Goal: Task Accomplishment & Management: Manage account settings

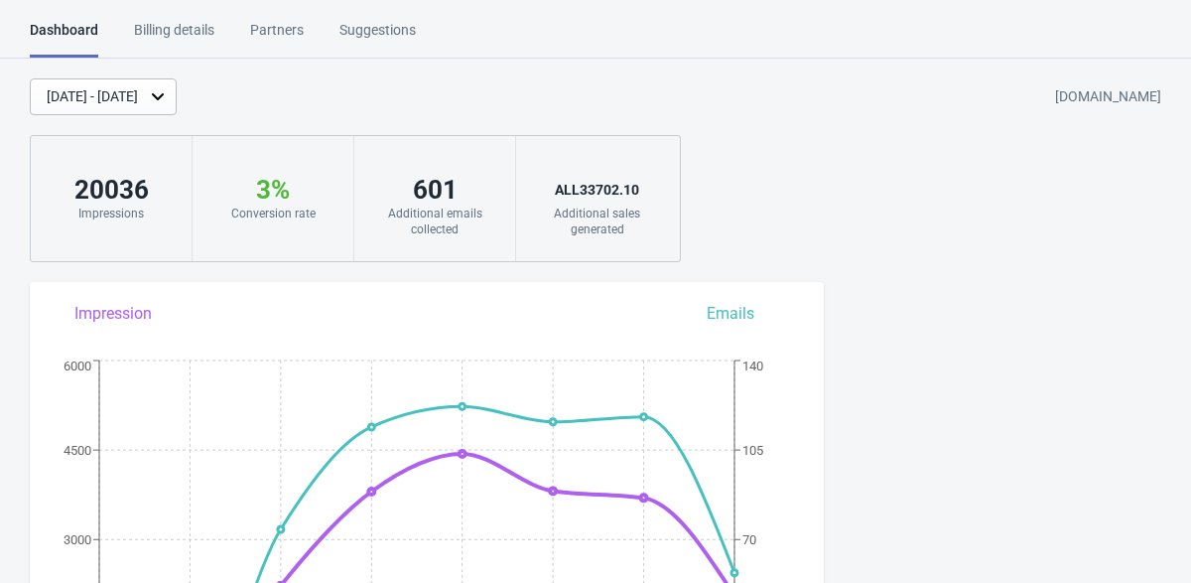
click at [187, 26] on div "Billing details" at bounding box center [174, 37] width 80 height 35
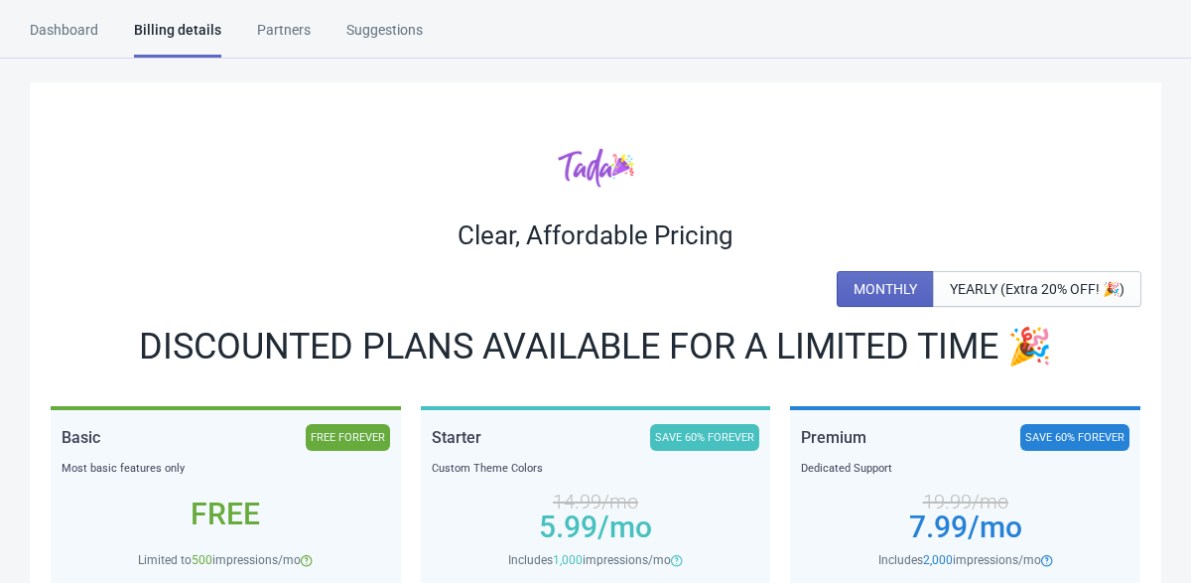
click at [89, 29] on div "Dashboard" at bounding box center [64, 37] width 68 height 35
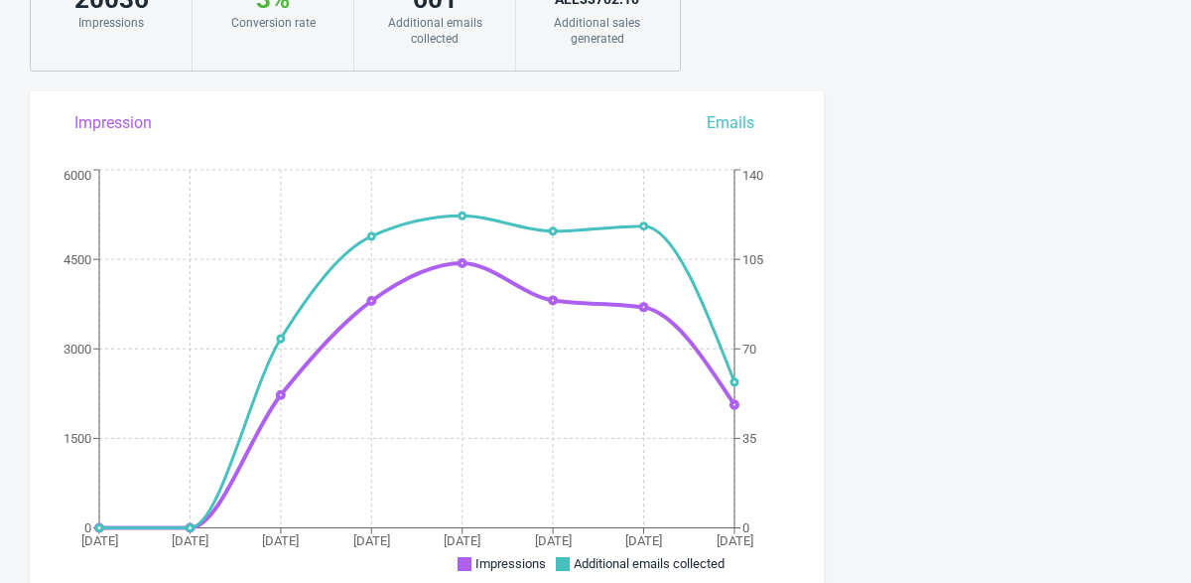
scroll to position [198, 0]
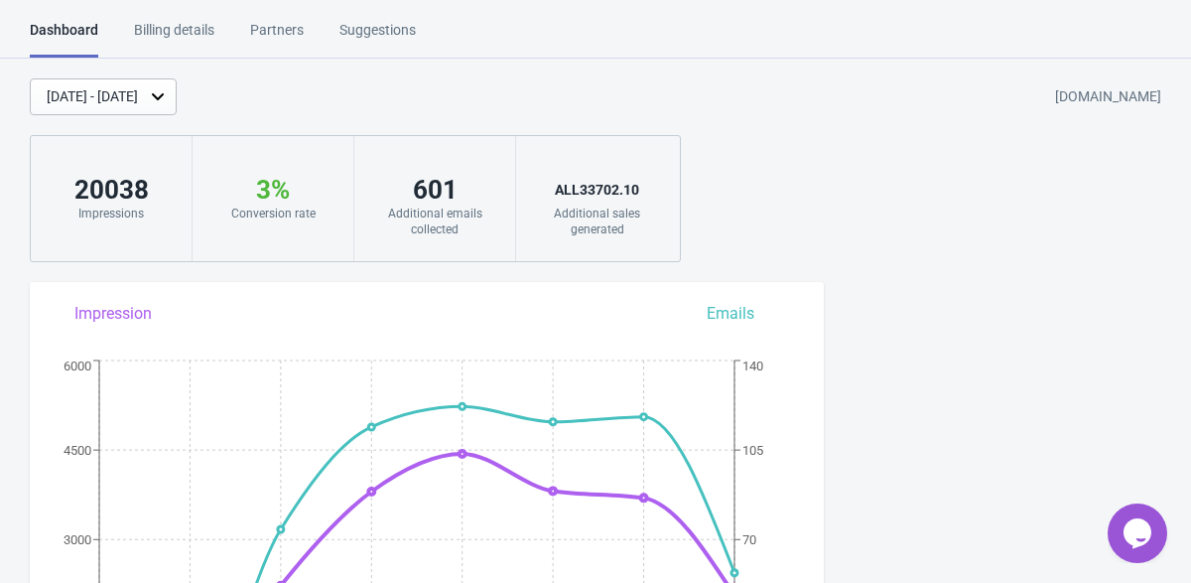
click at [737, 125] on div "Sep 29, 2025 - Oct 6, 2025 albagame-sh-p-k.myshopify.com 20038 Impressions 3 % …" at bounding box center [595, 170] width 1191 height 184
click at [942, 222] on div "Sep 29, 2025 - Oct 6, 2025 albagame-sh-p-k.myshopify.com 20038 Impressions 3 % …" at bounding box center [595, 170] width 1191 height 184
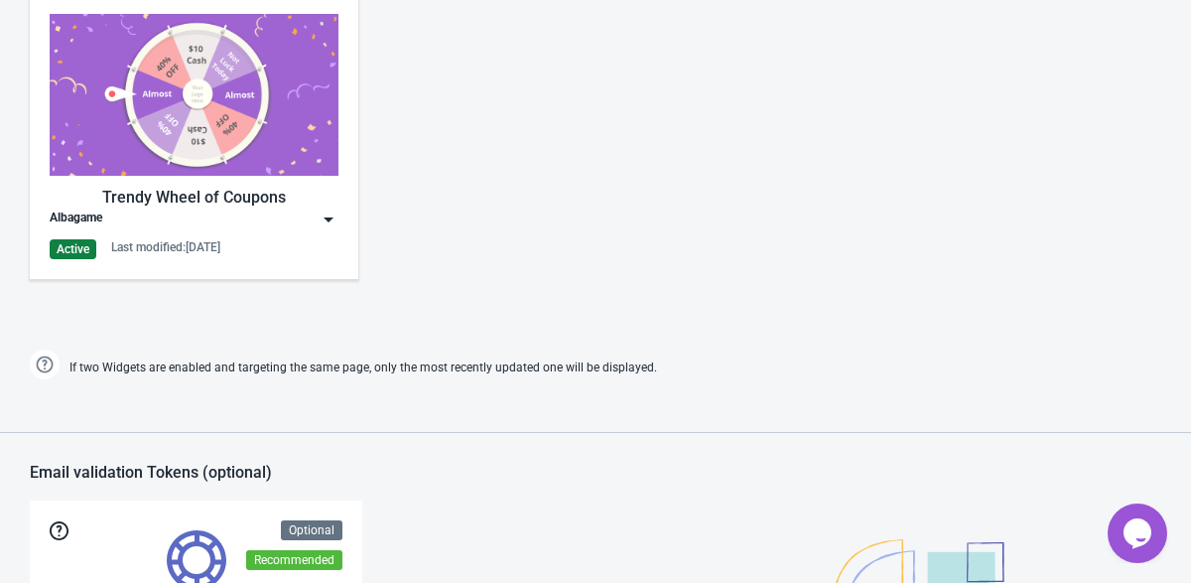
scroll to position [923, 0]
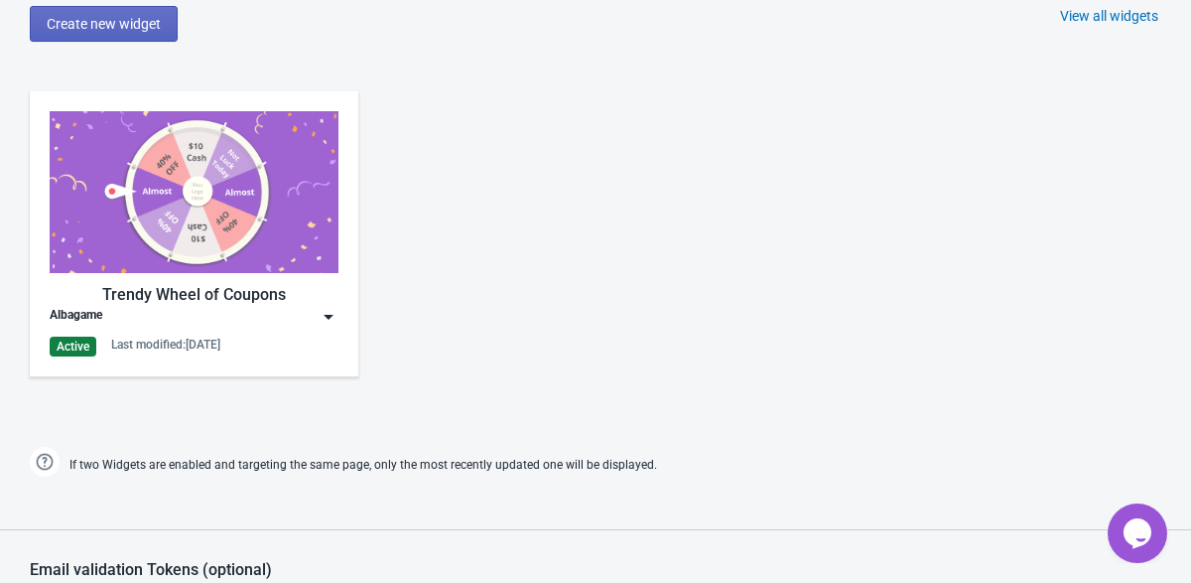
click at [164, 310] on div "Albagame" at bounding box center [194, 317] width 289 height 20
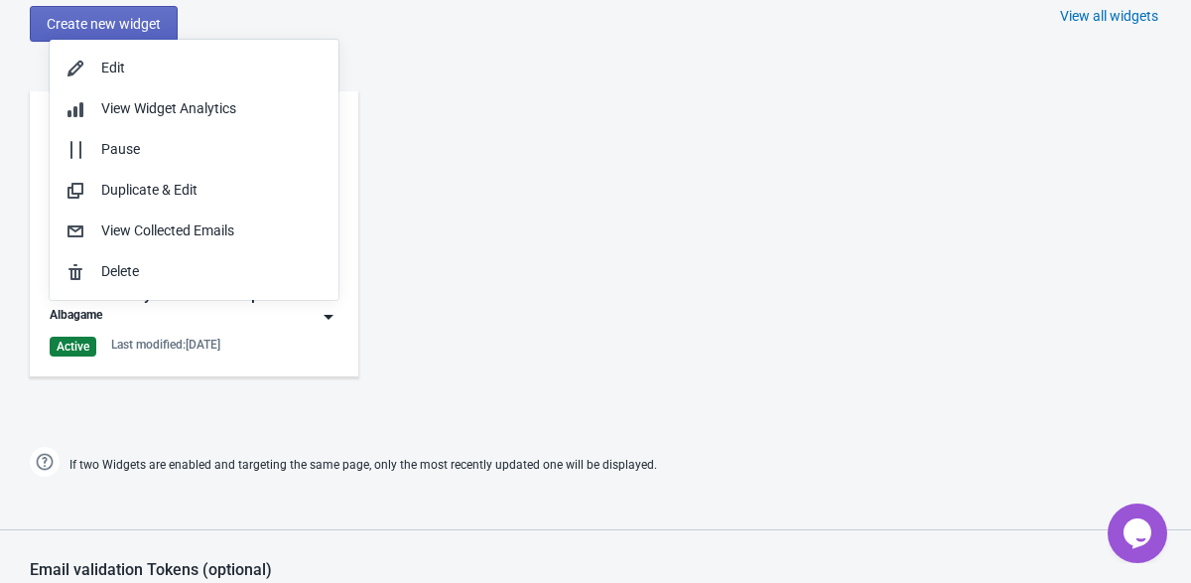
click at [199, 330] on div "Trendy Wheel of Coupons Albagame Active Last modified: 3.9.2025" at bounding box center [194, 233] width 289 height 245
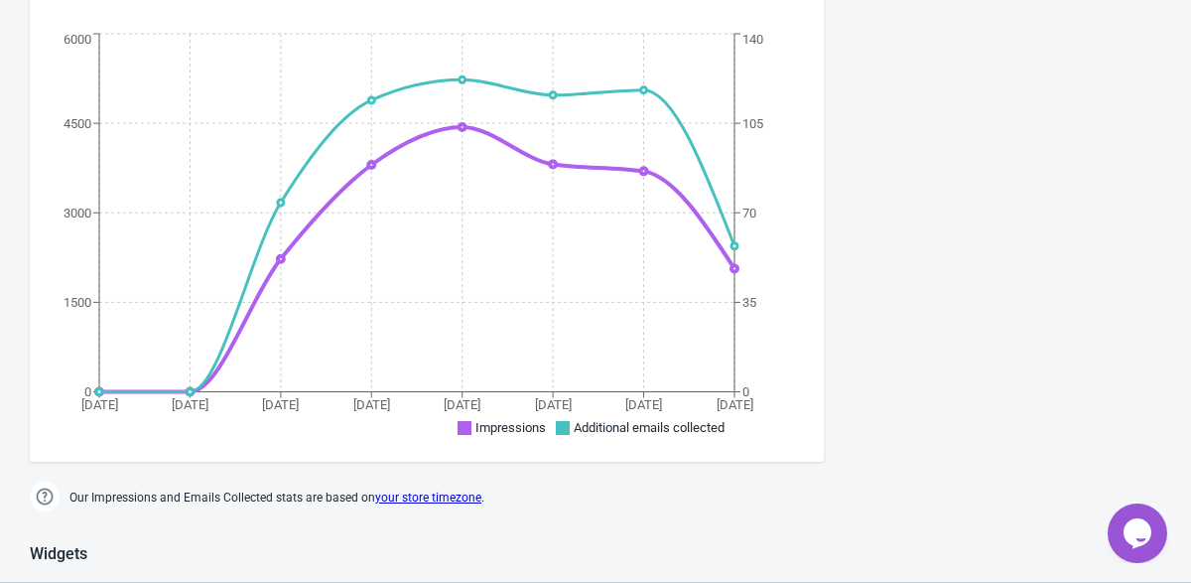
scroll to position [0, 0]
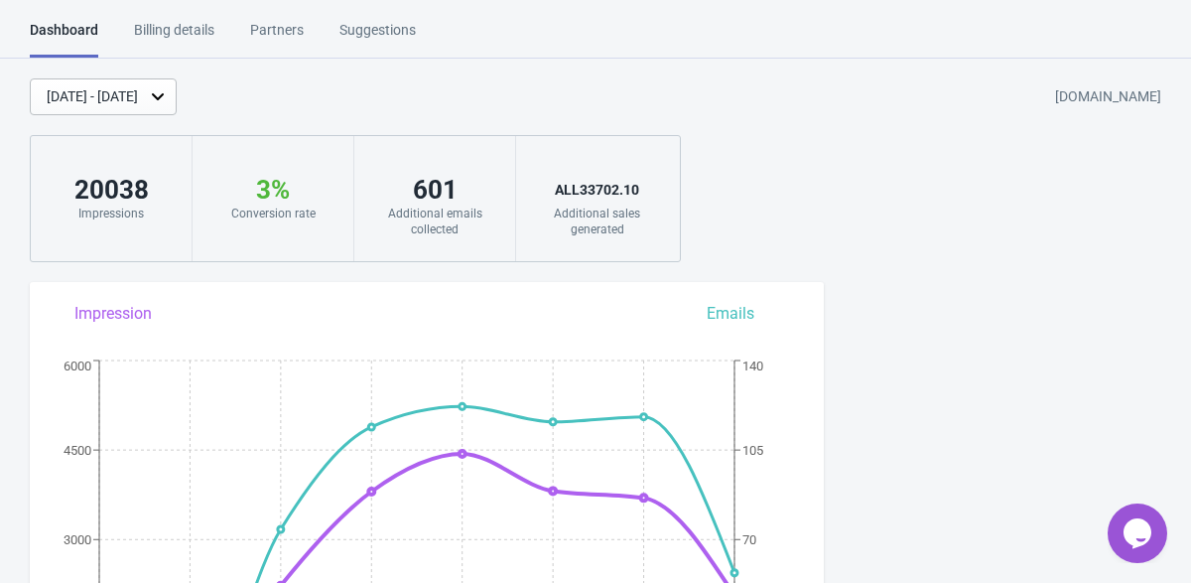
click at [180, 42] on div "Billing details" at bounding box center [174, 37] width 80 height 35
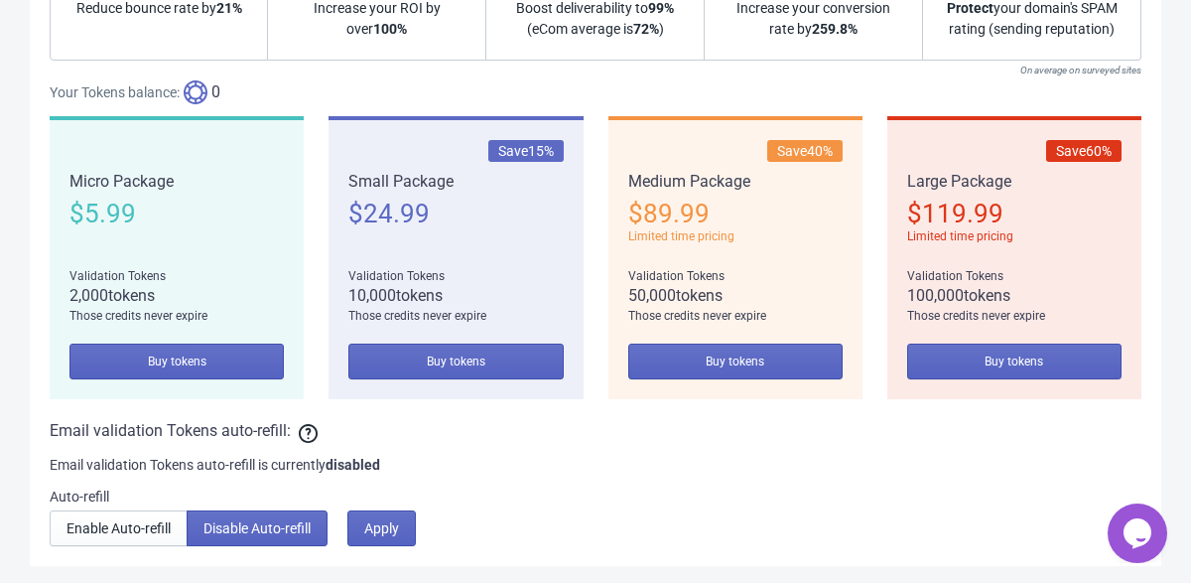
scroll to position [1751, 0]
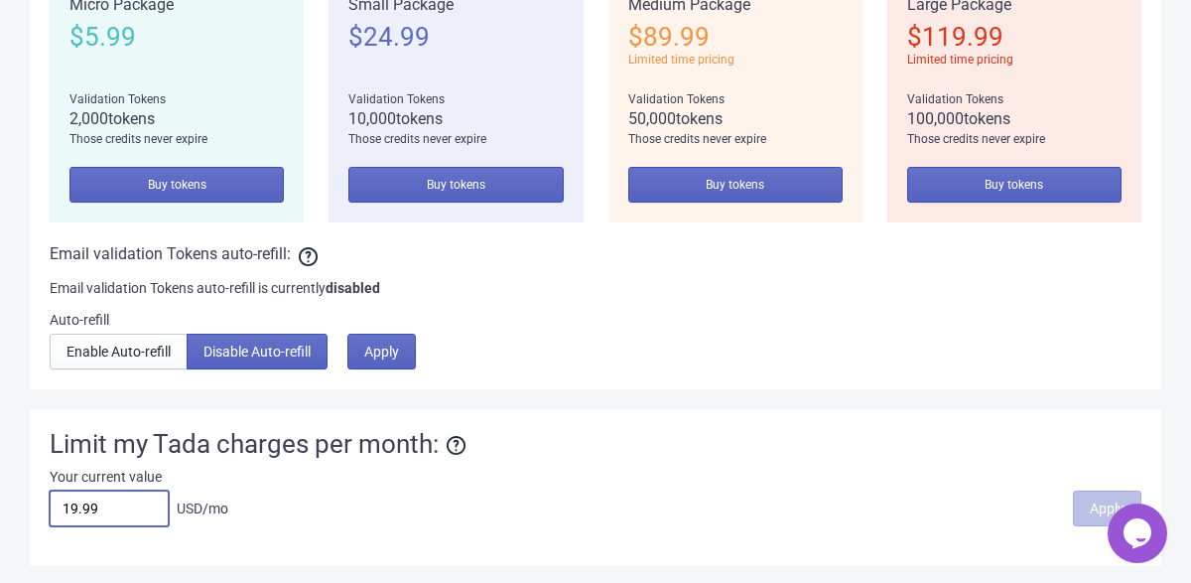
click at [136, 501] on input "19.99" at bounding box center [109, 508] width 119 height 36
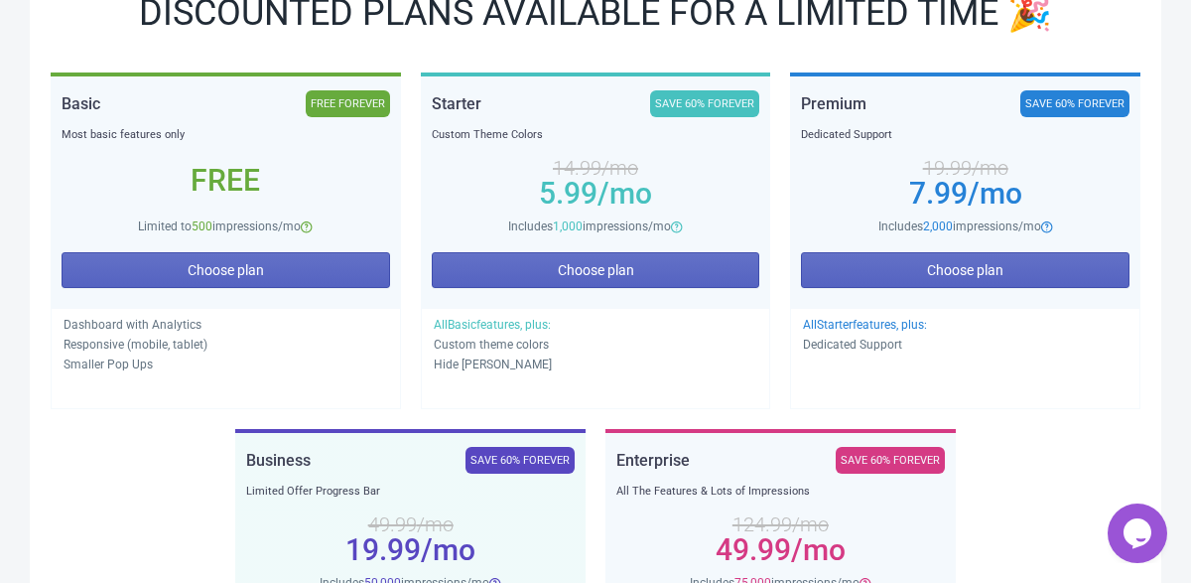
scroll to position [0, 0]
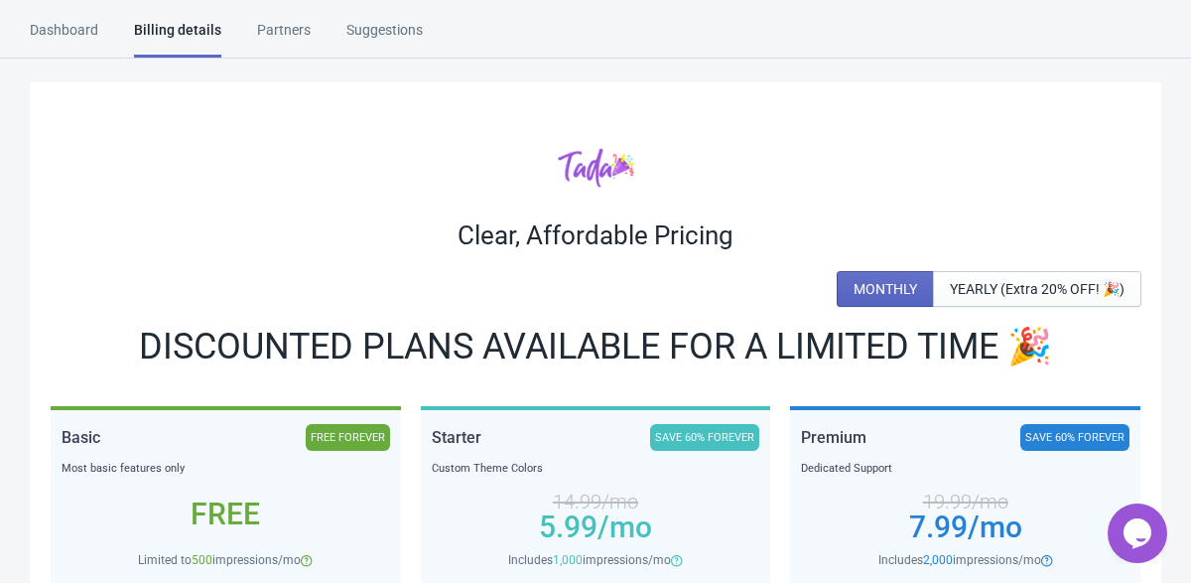
click at [294, 34] on div "Partners" at bounding box center [284, 37] width 54 height 35
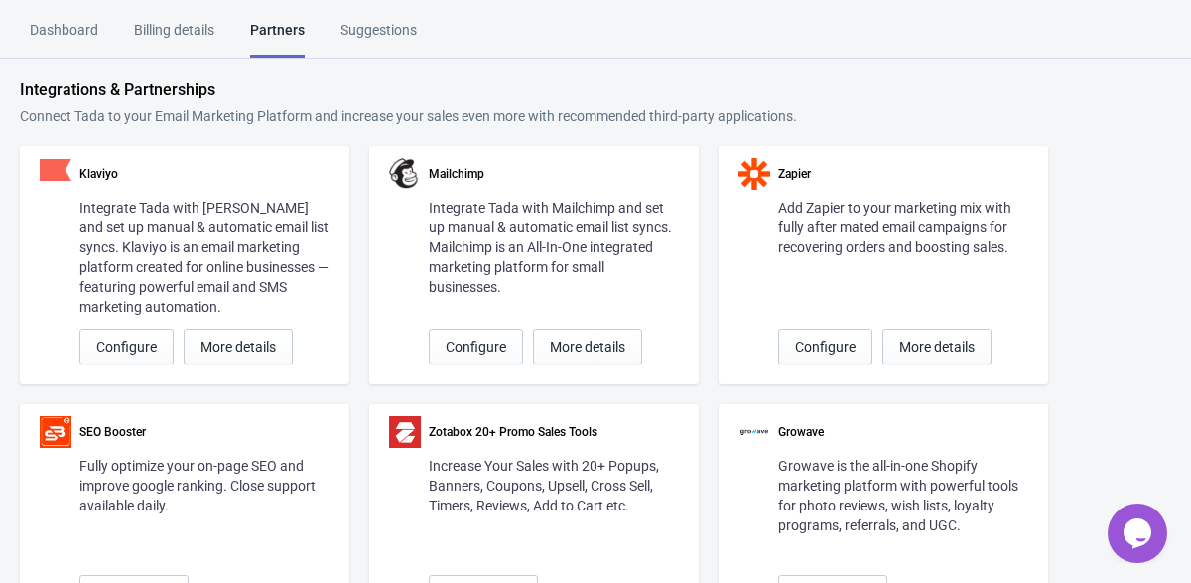
click at [394, 51] on div "Suggestions" at bounding box center [378, 37] width 76 height 35
